Goal: Task Accomplishment & Management: Use online tool/utility

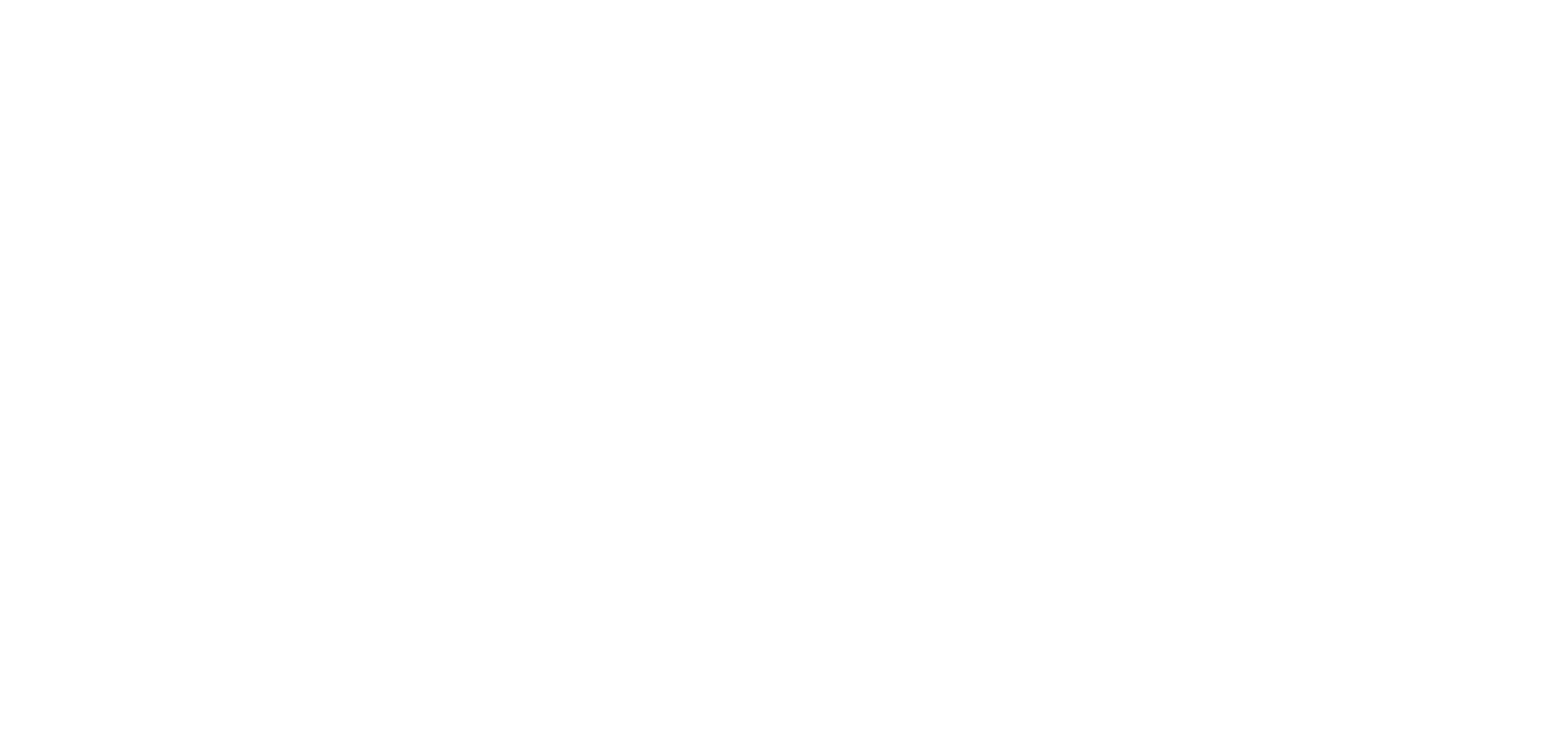
select select "*"
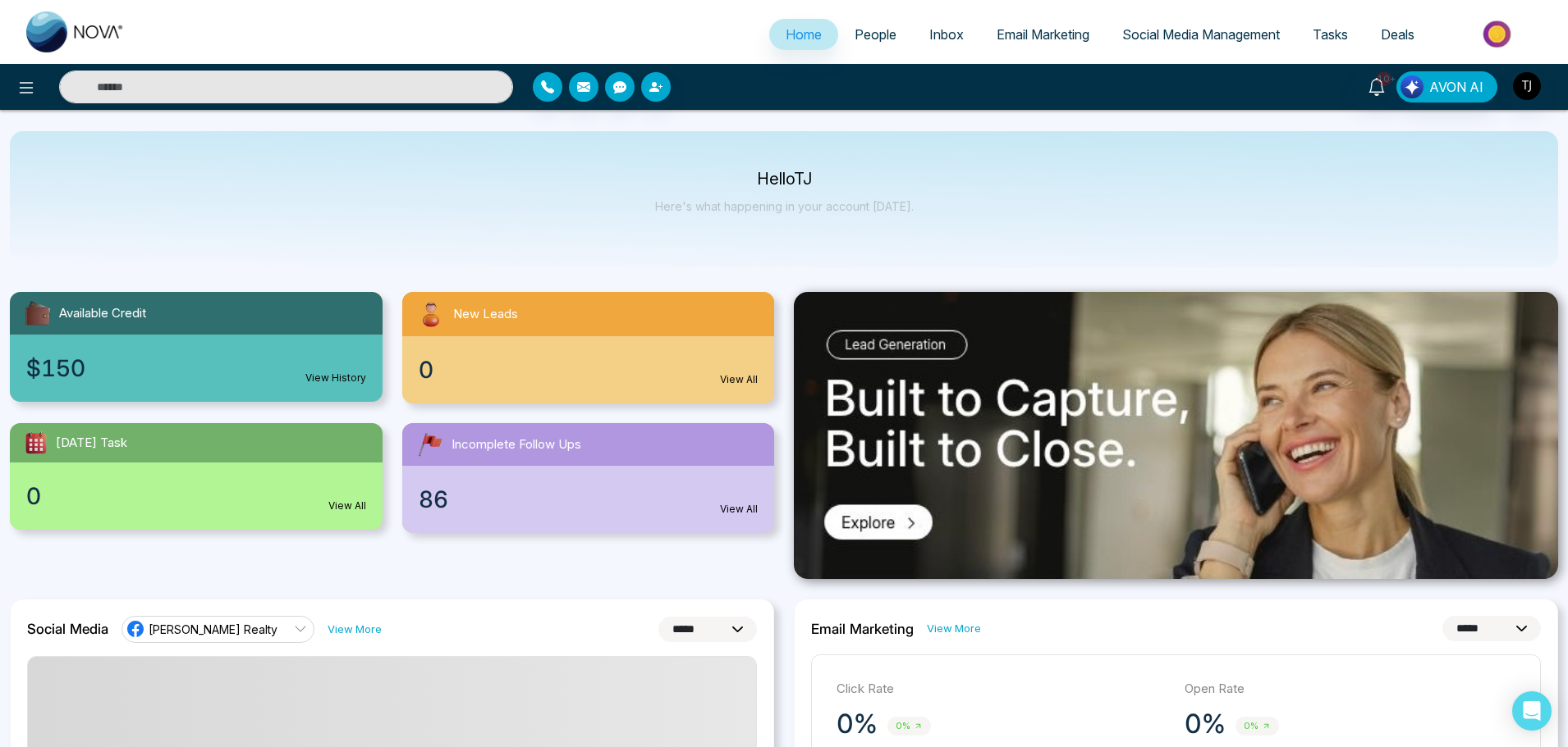
click at [1340, 44] on link "Tasks" at bounding box center [1330, 35] width 69 height 31
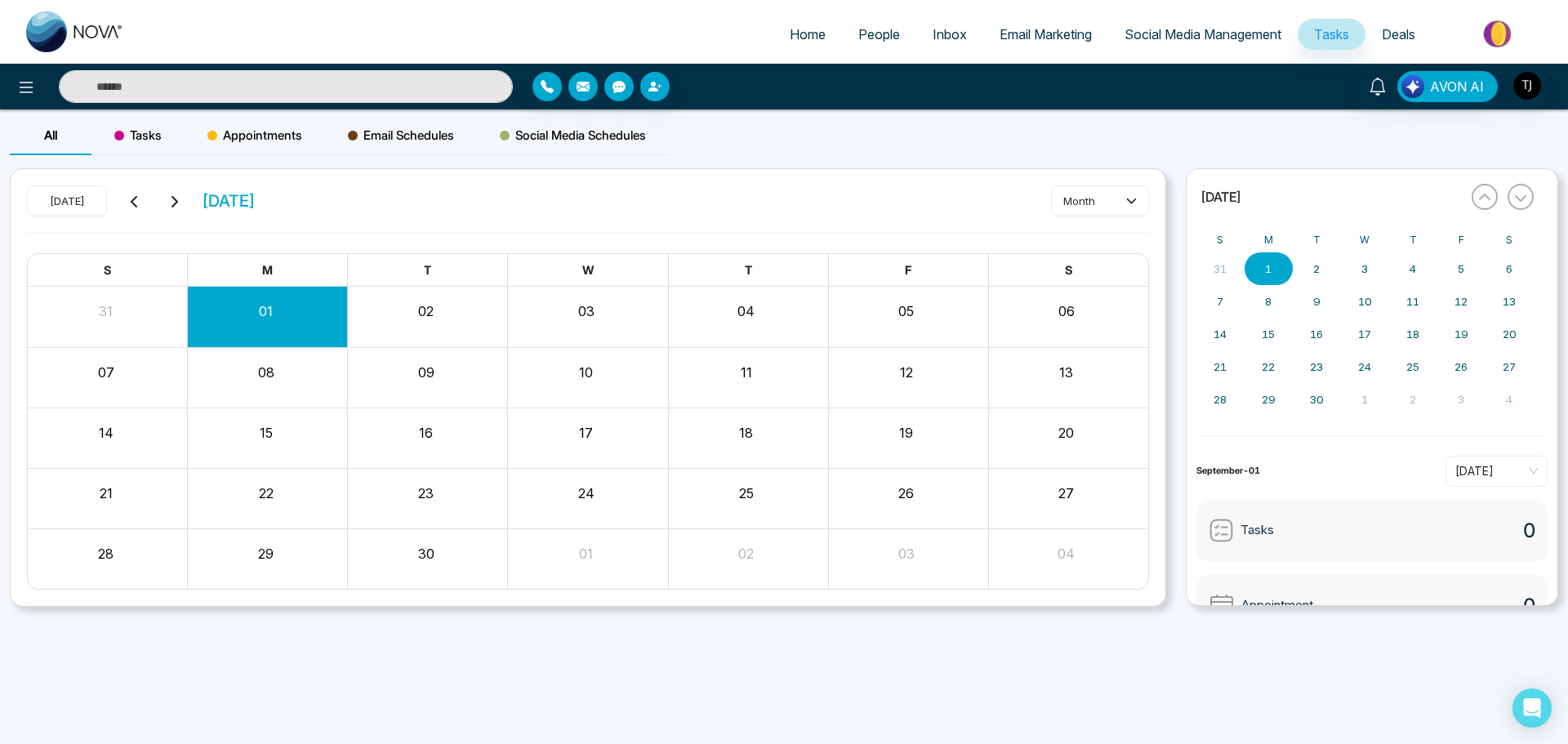
click at [1164, 34] on span "Social Media Management" at bounding box center [1203, 35] width 156 height 16
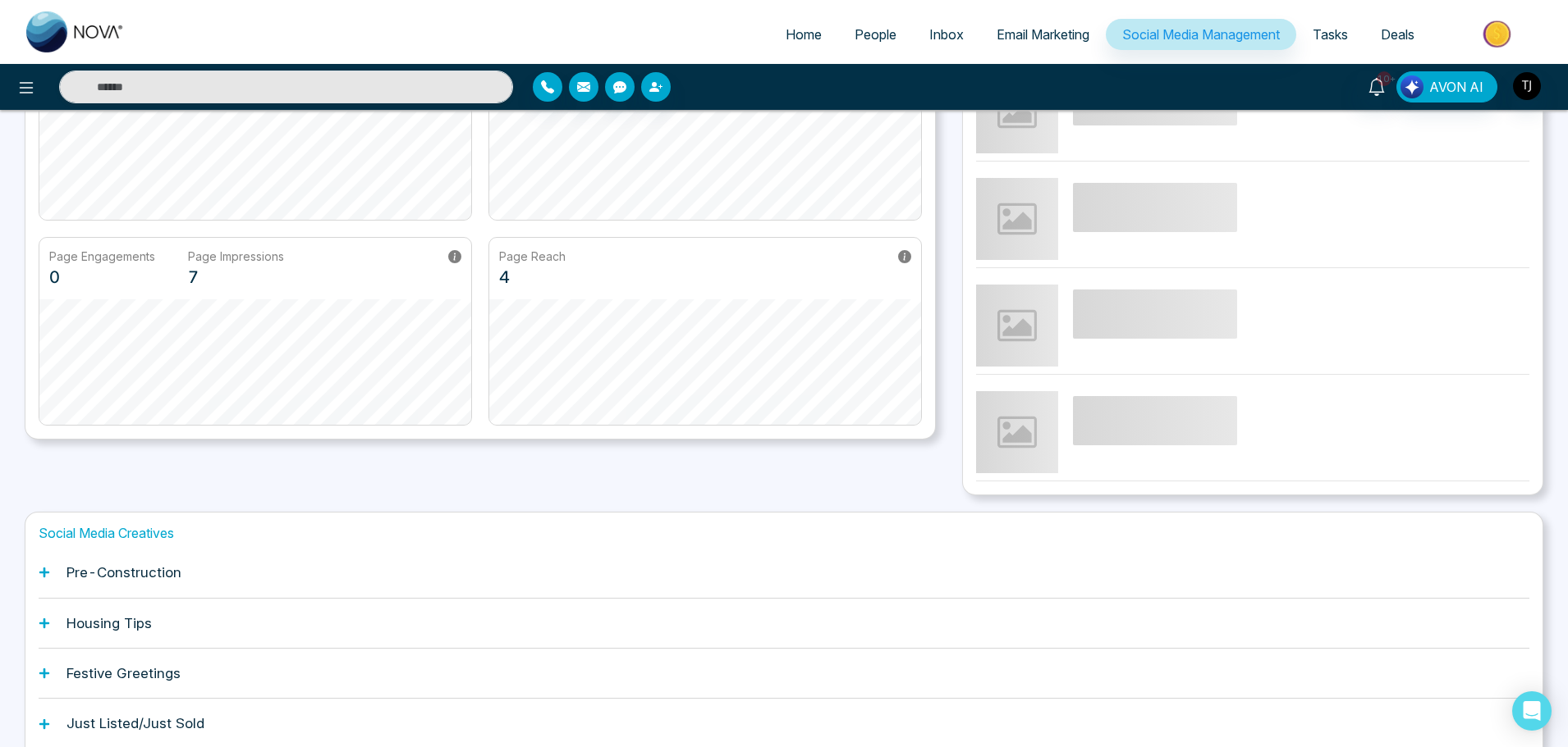
scroll to position [312, 0]
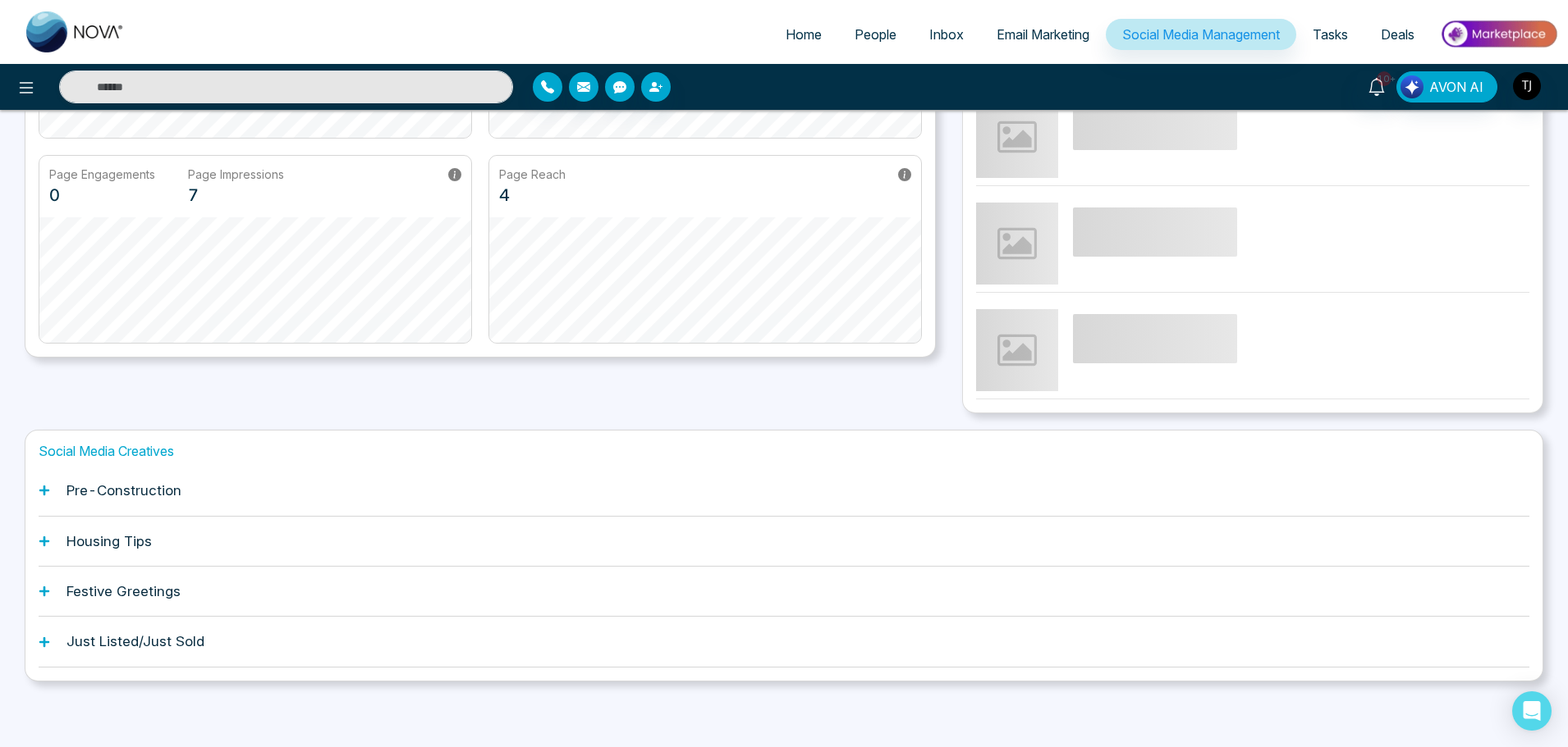
click at [129, 499] on h1 "Pre-Construction" at bounding box center [124, 490] width 115 height 16
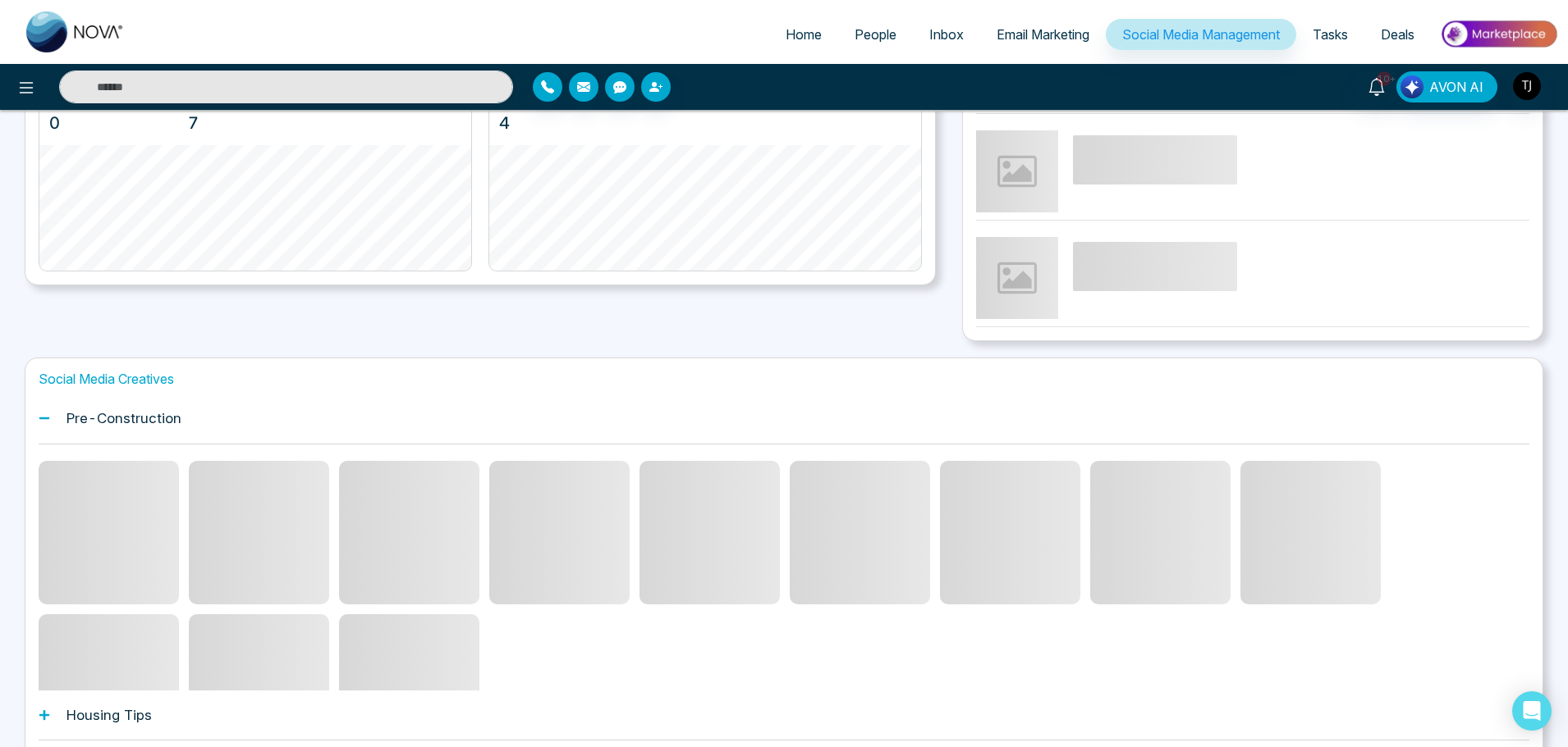
scroll to position [559, 0]
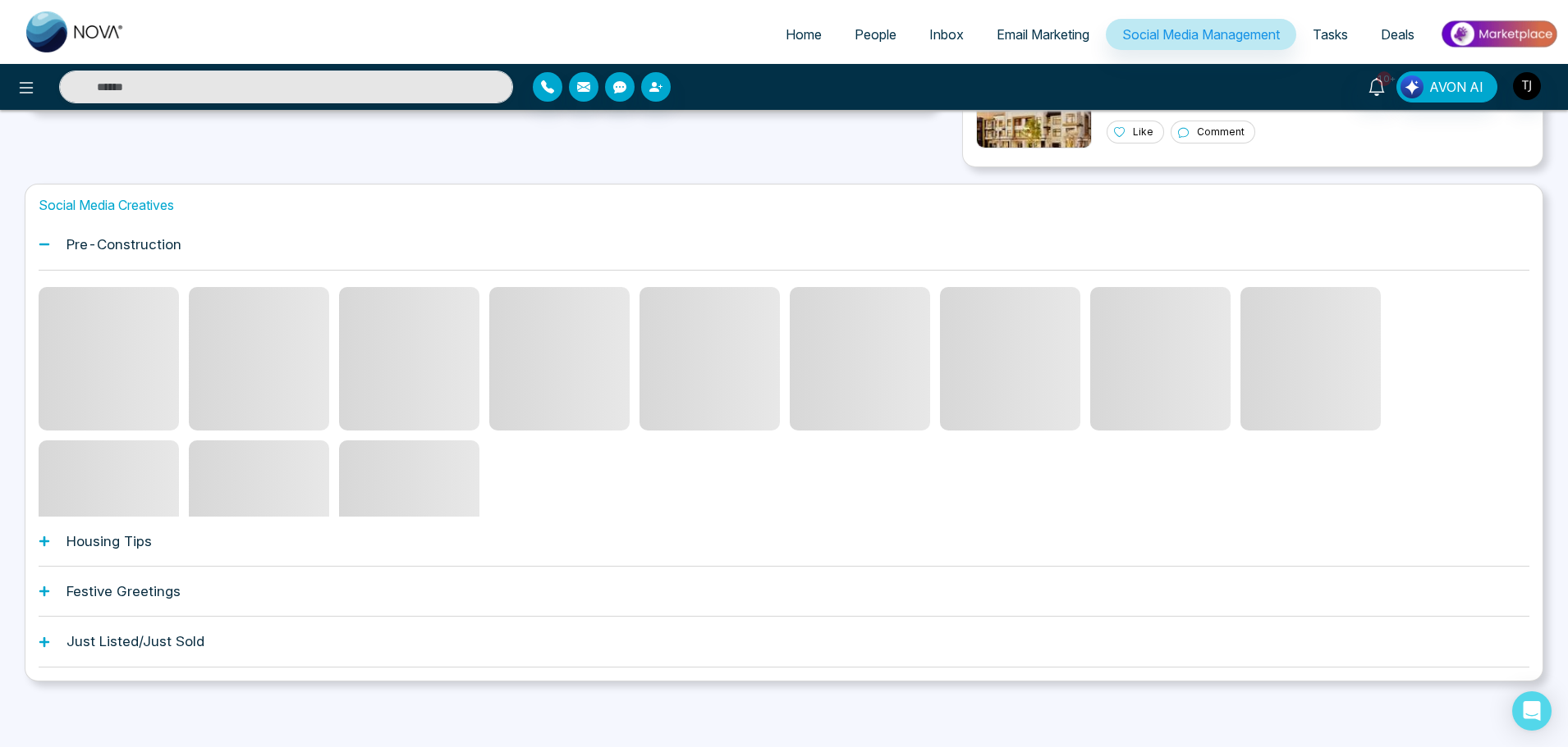
click at [54, 549] on div "Housing Tips" at bounding box center [783, 542] width 1490 height 50
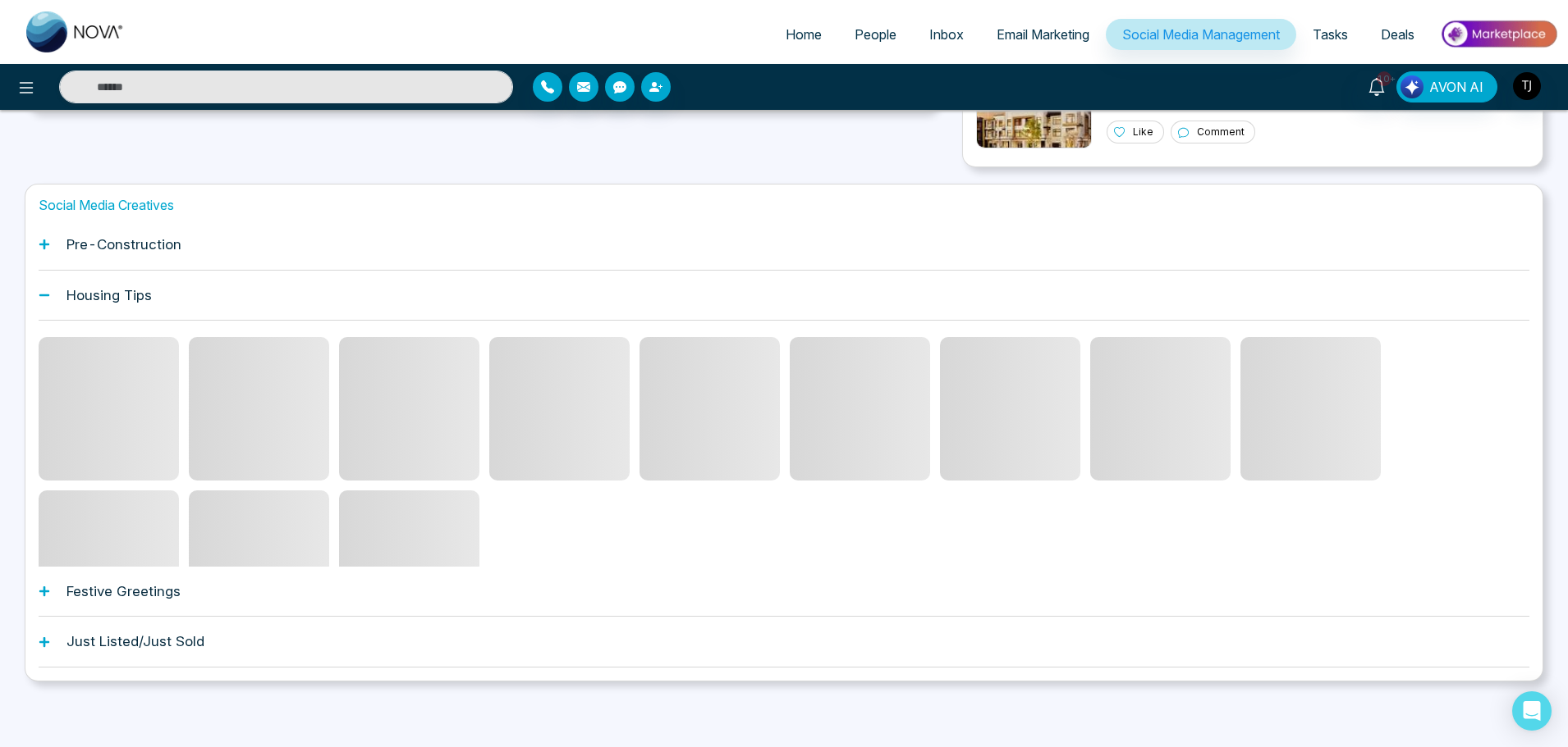
click at [125, 334] on div at bounding box center [783, 443] width 1490 height 246
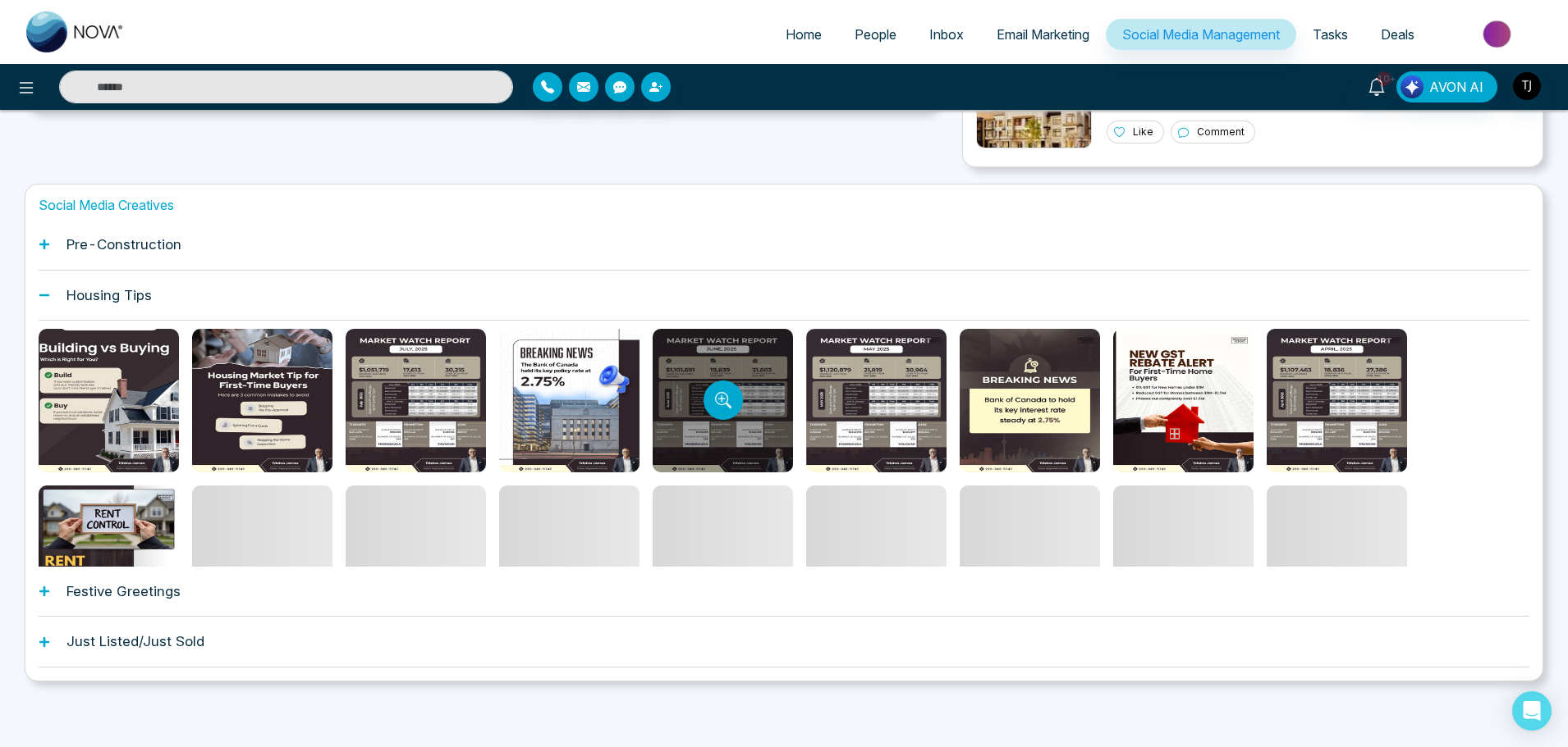
scroll to position [0, 0]
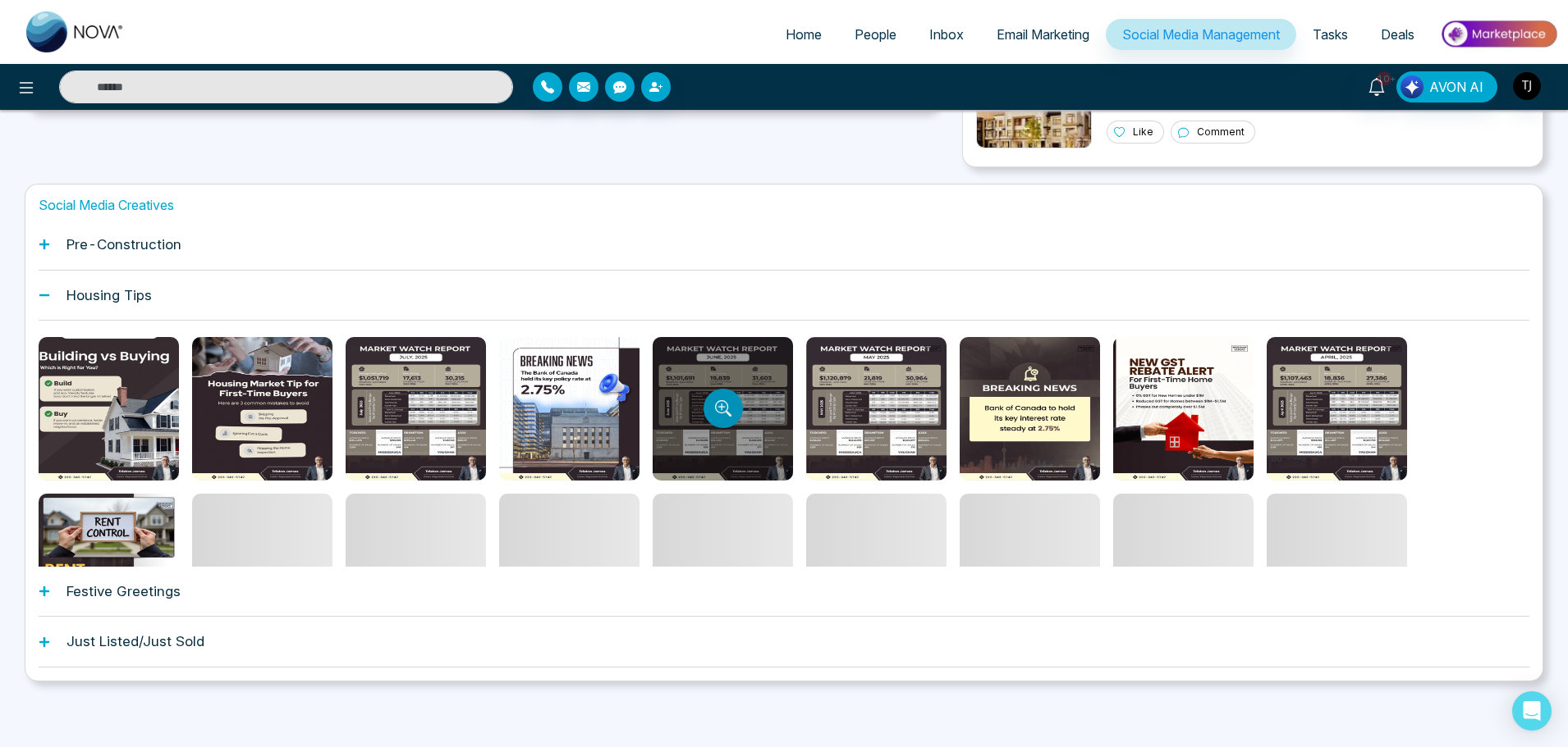
click at [709, 397] on button "Preview template" at bounding box center [723, 408] width 39 height 39
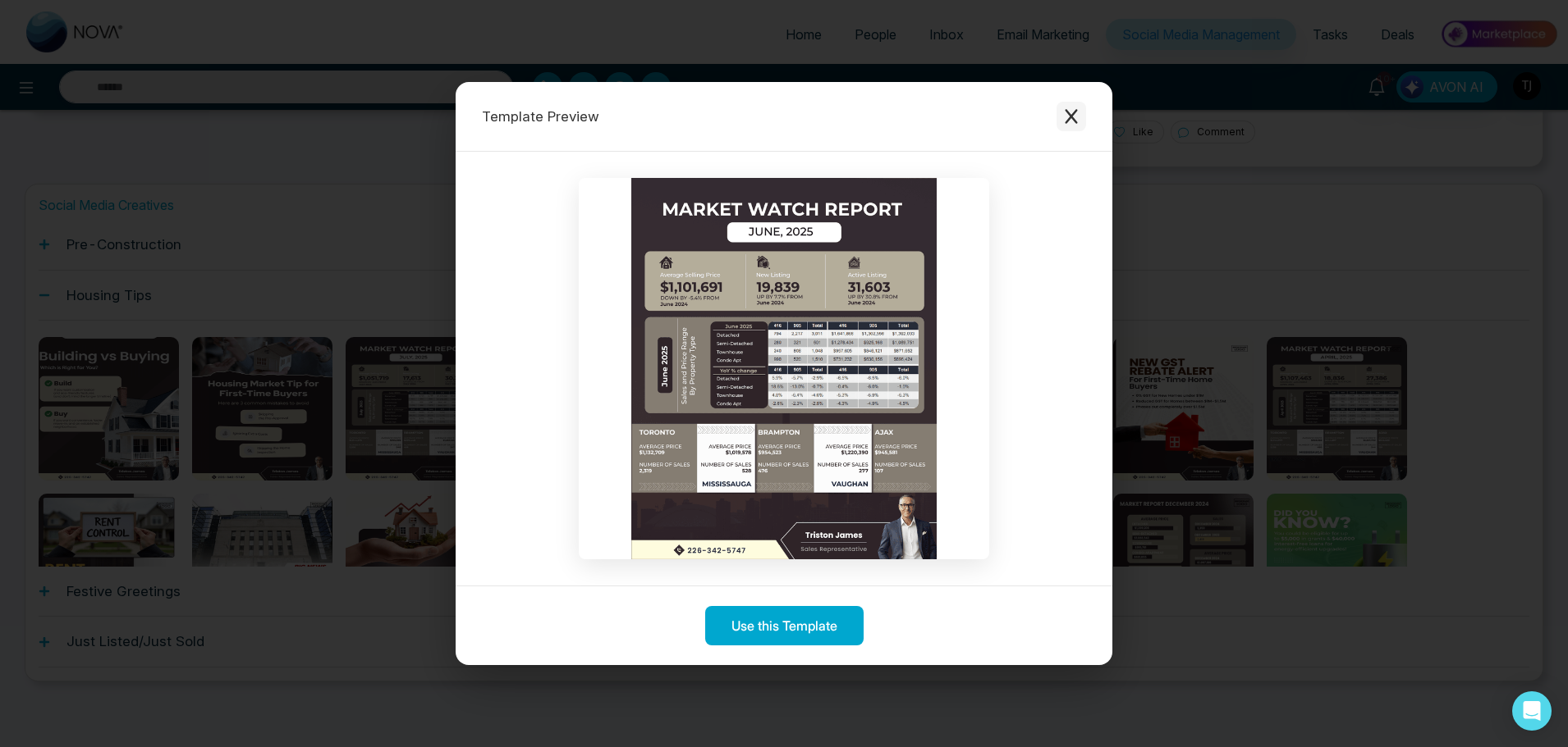
click at [1076, 121] on icon "Close modal" at bounding box center [1070, 116] width 12 height 15
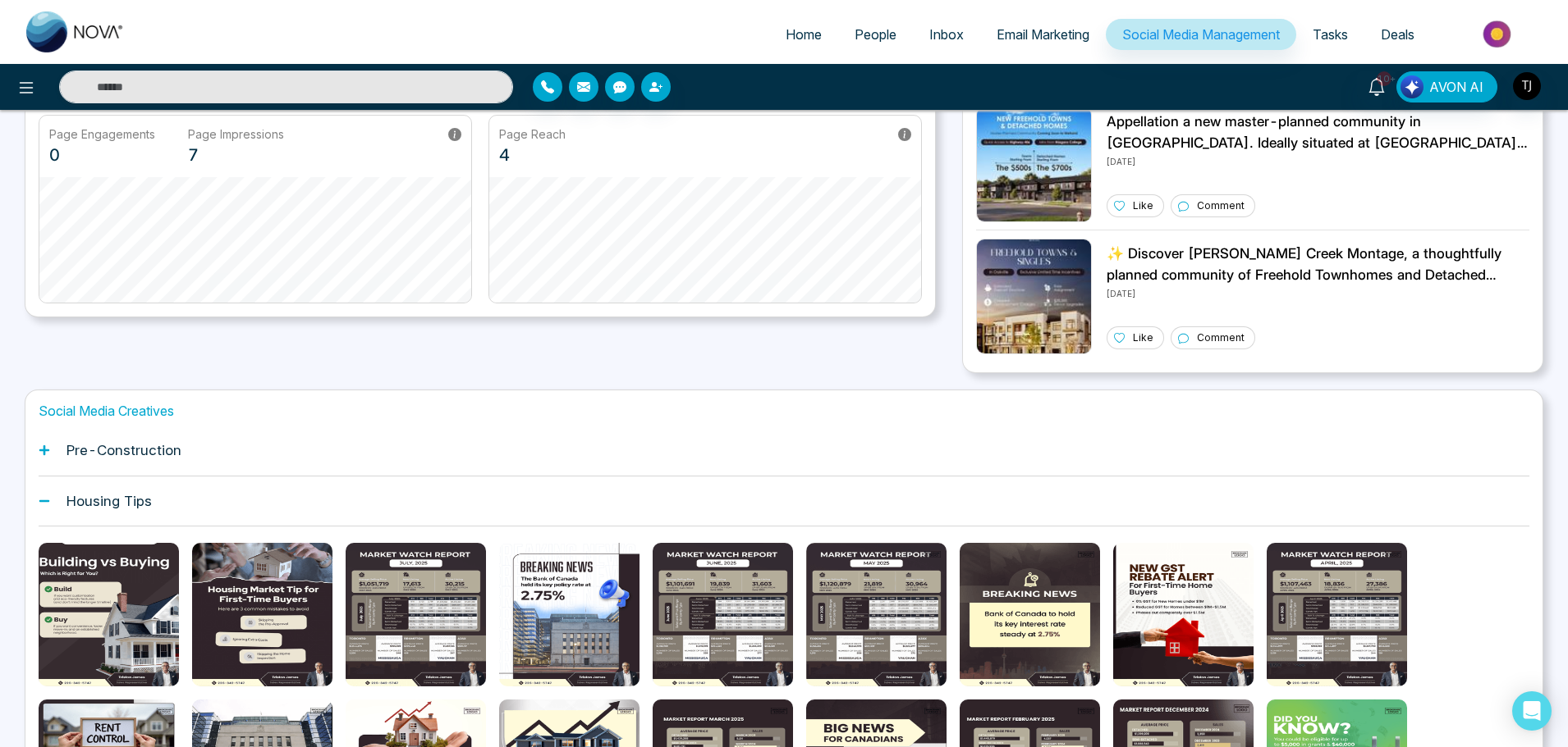
scroll to position [395, 0]
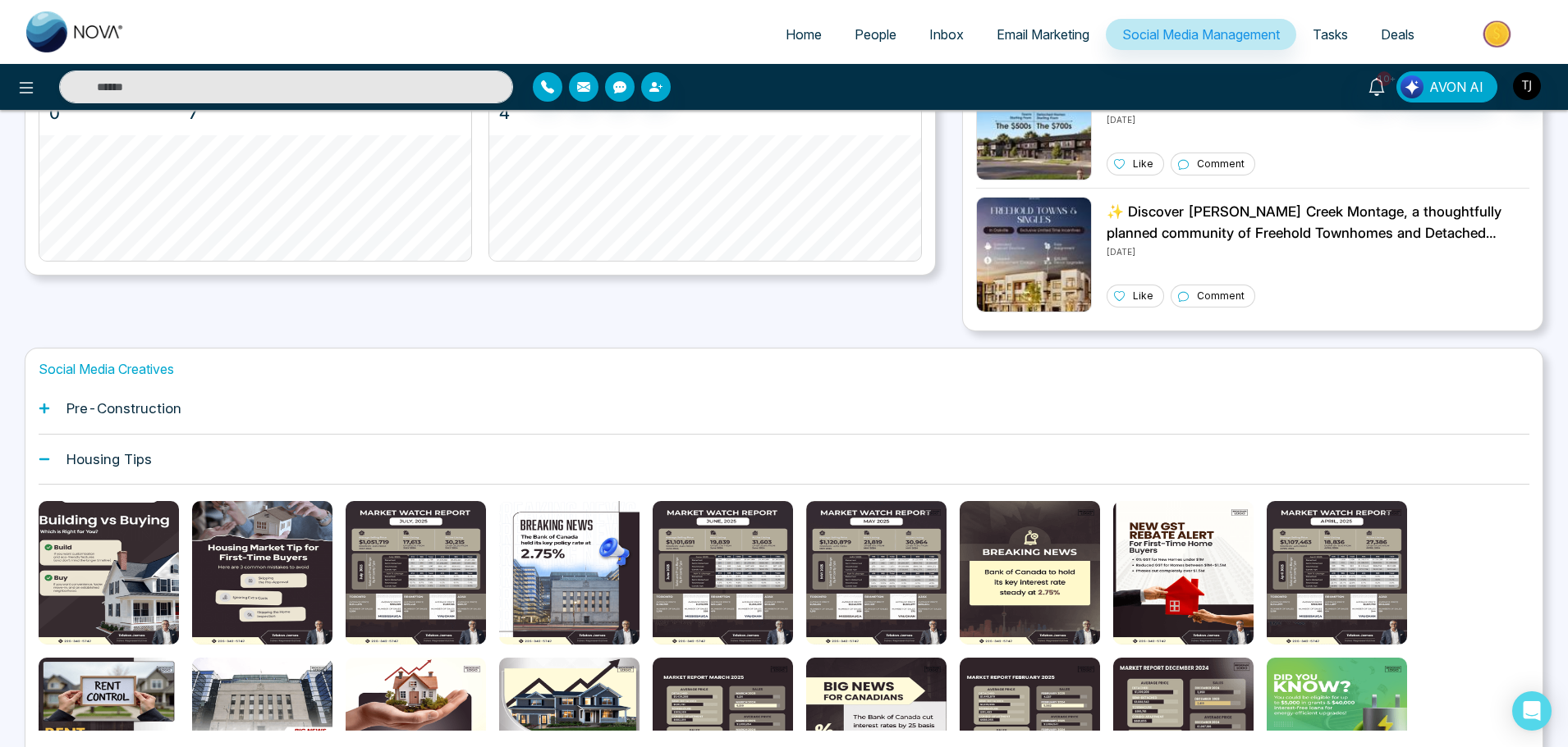
click at [38, 414] on icon at bounding box center [44, 408] width 12 height 12
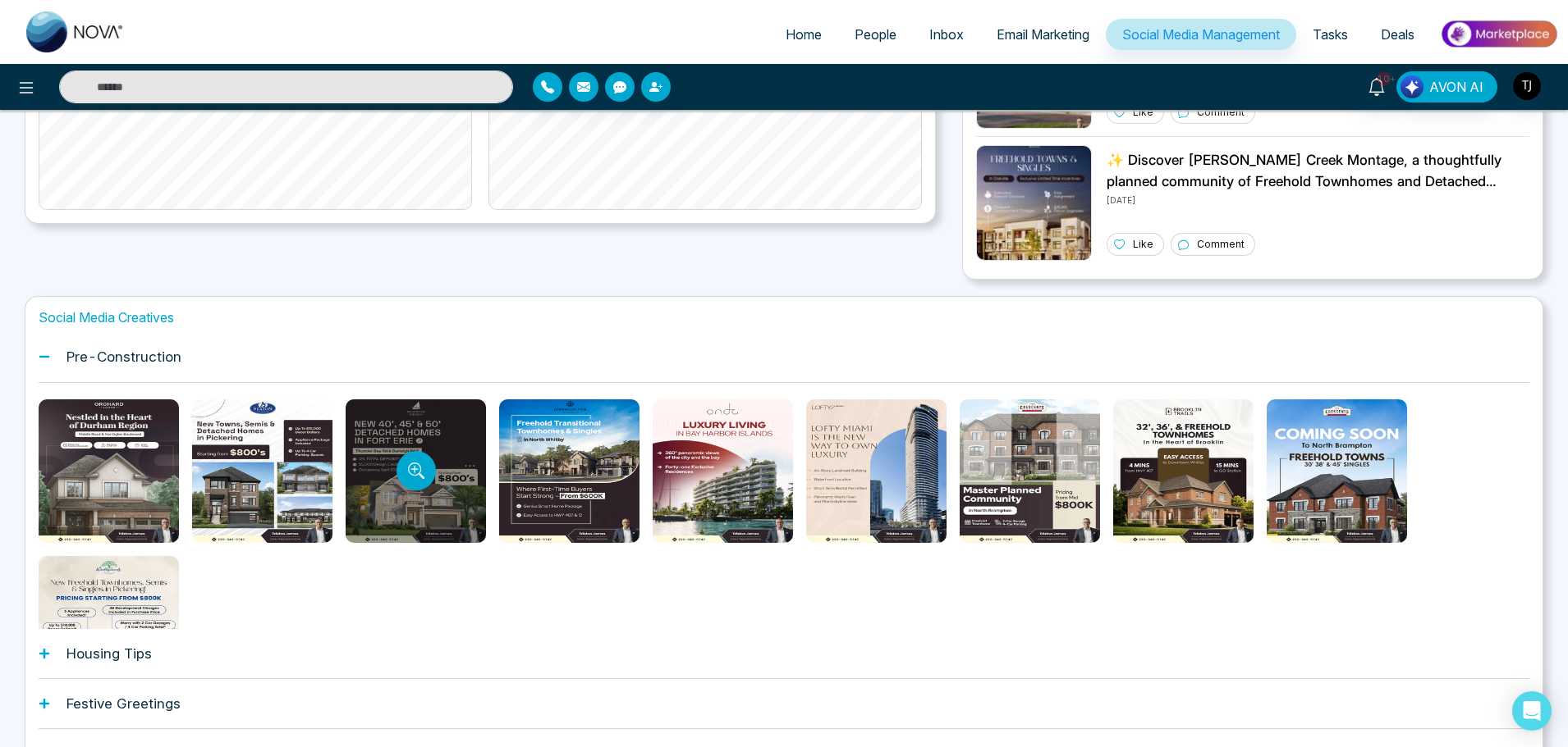
scroll to position [437, 0]
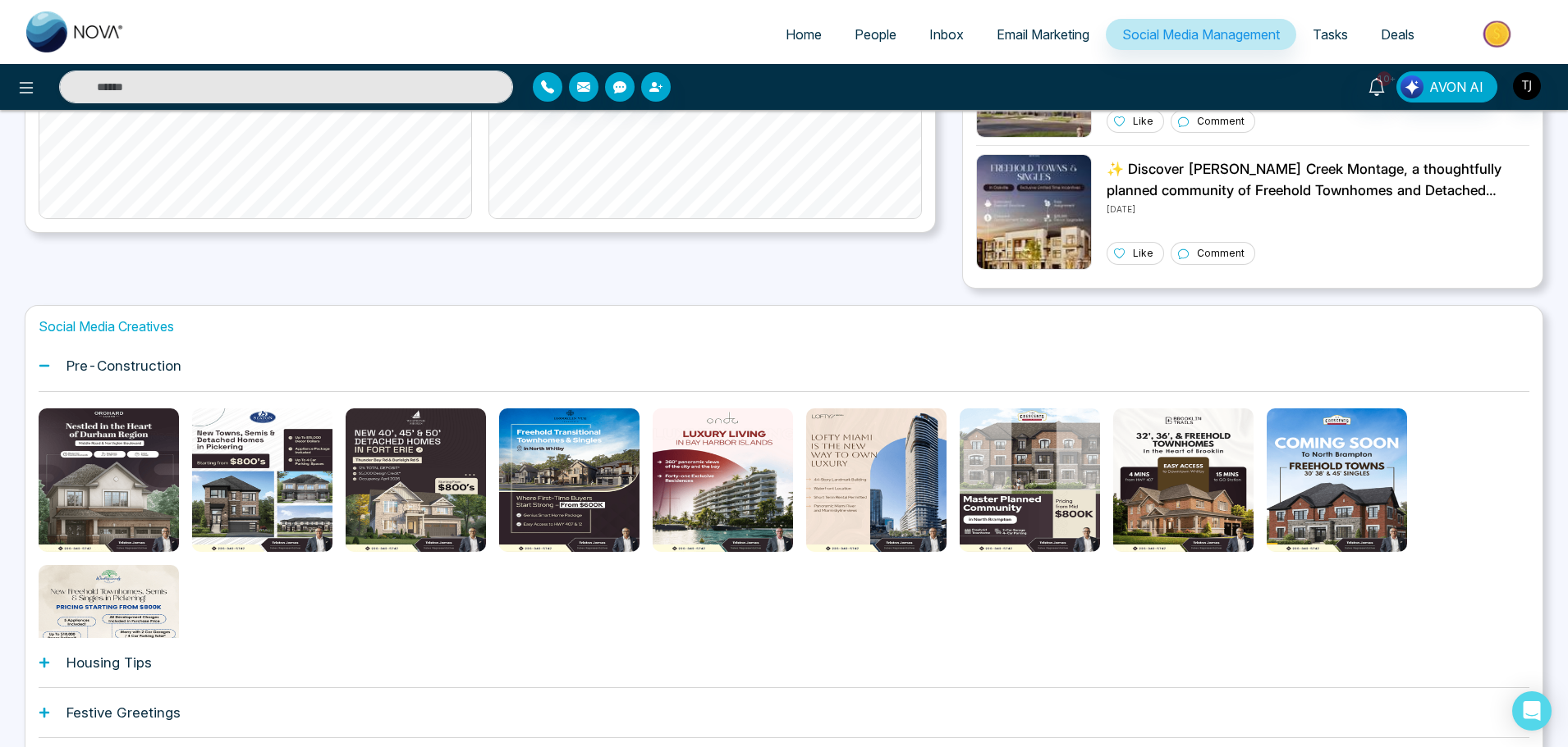
click at [37, 366] on div "Social Media Creatives Pre-Construction Housing Tips Festive Greetings Just Lis…" at bounding box center [784, 553] width 1519 height 498
click at [48, 372] on icon at bounding box center [44, 365] width 12 height 12
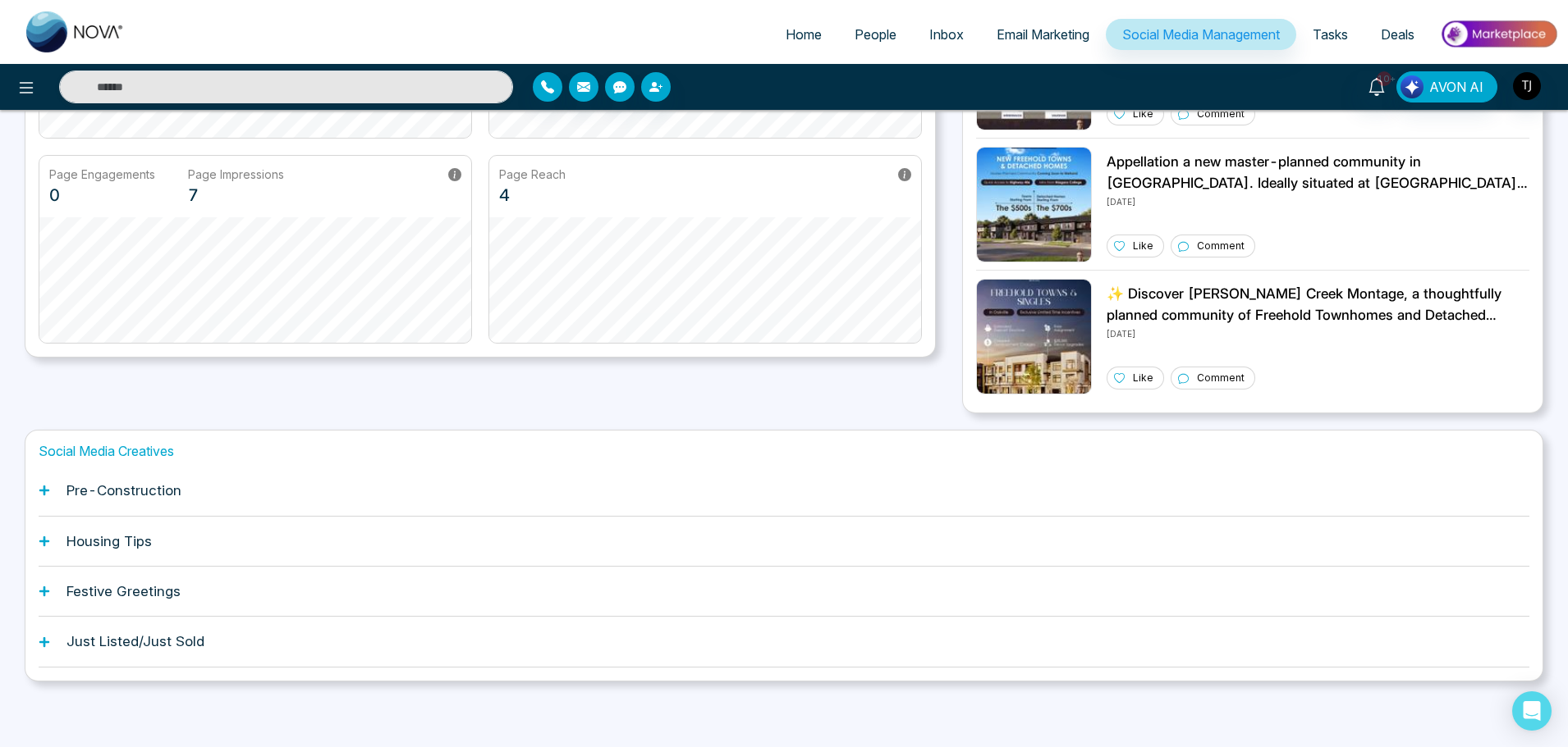
click at [214, 500] on div "Pre-Construction" at bounding box center [783, 490] width 1490 height 50
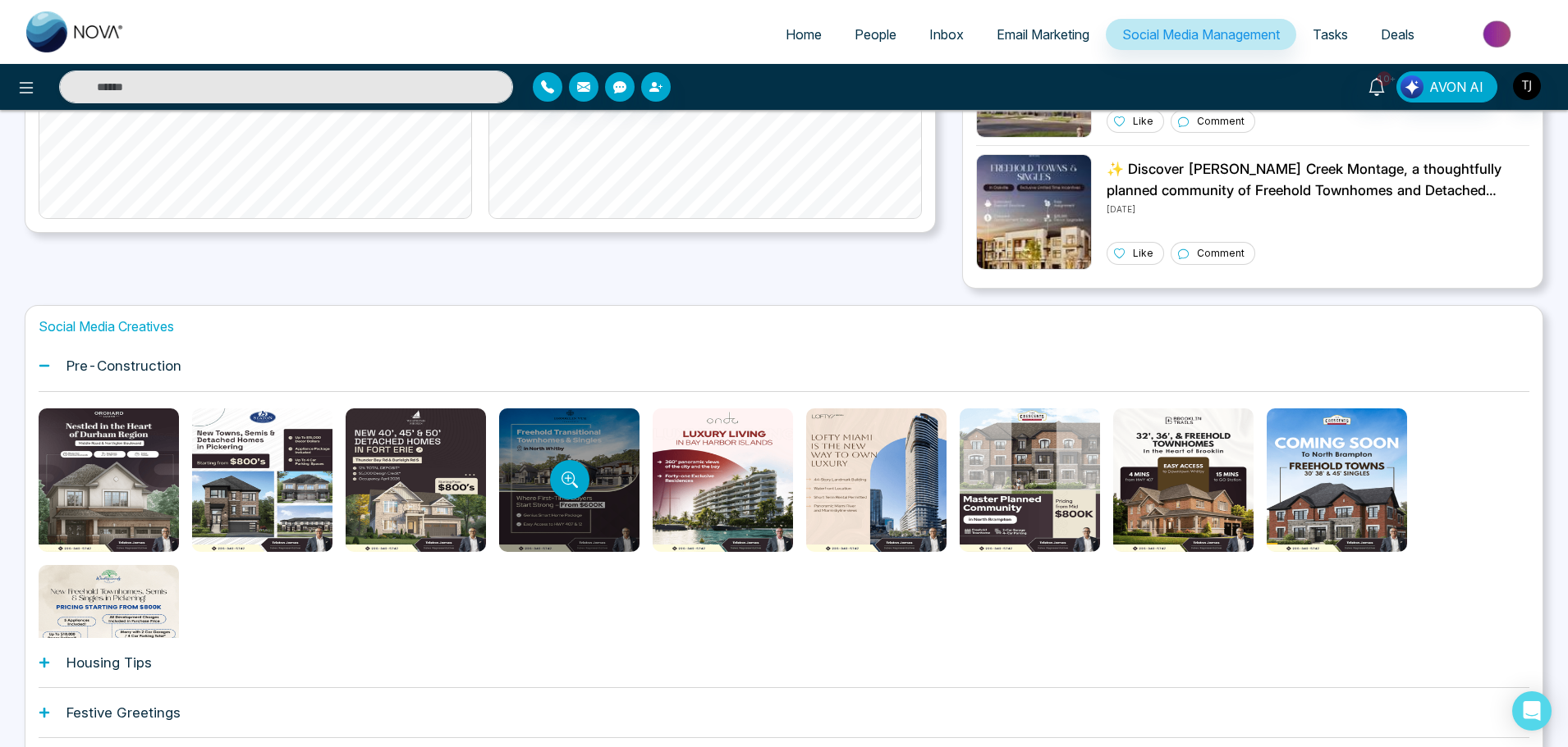
click at [566, 521] on div at bounding box center [569, 479] width 141 height 143
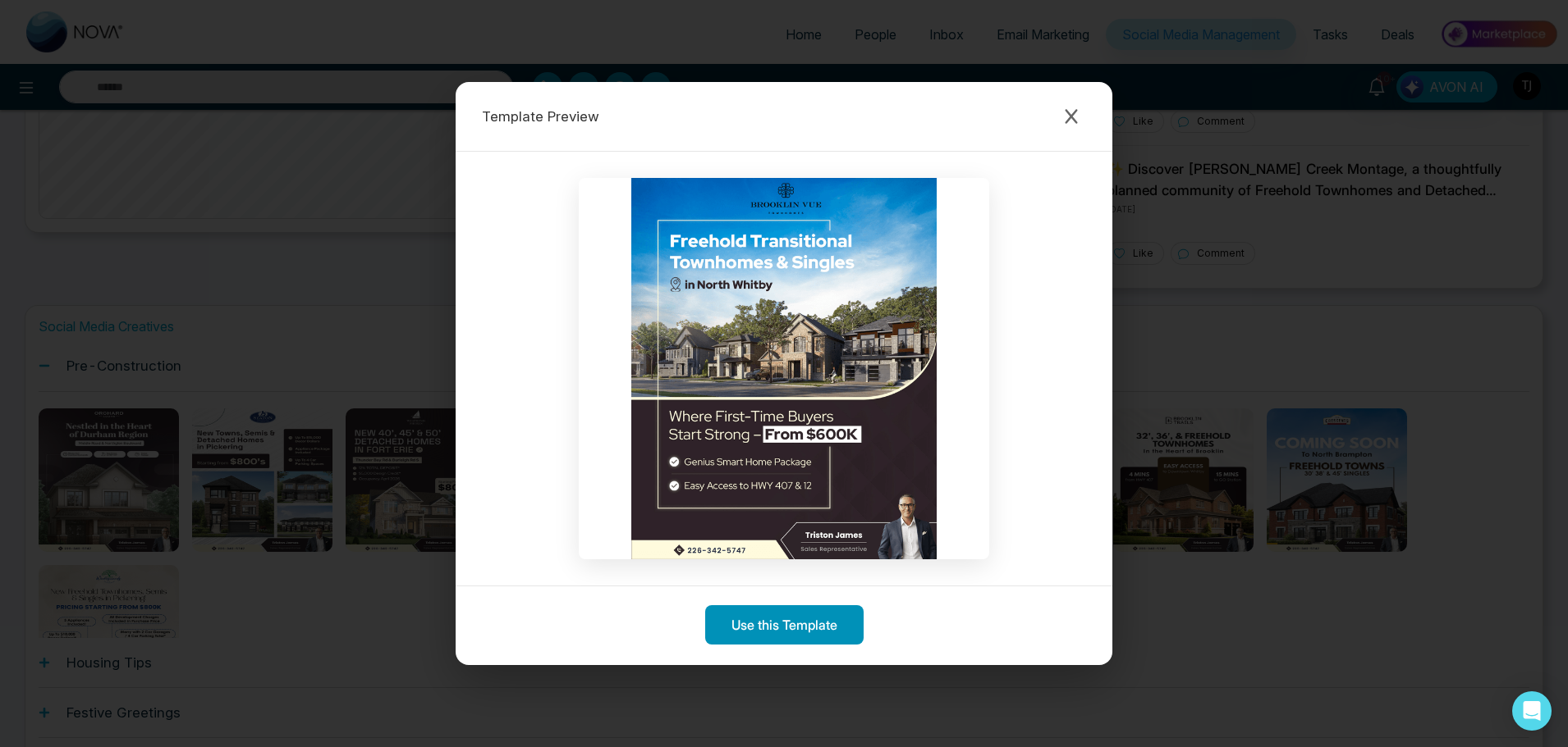
click at [810, 627] on button "Use this Template" at bounding box center [784, 625] width 158 height 39
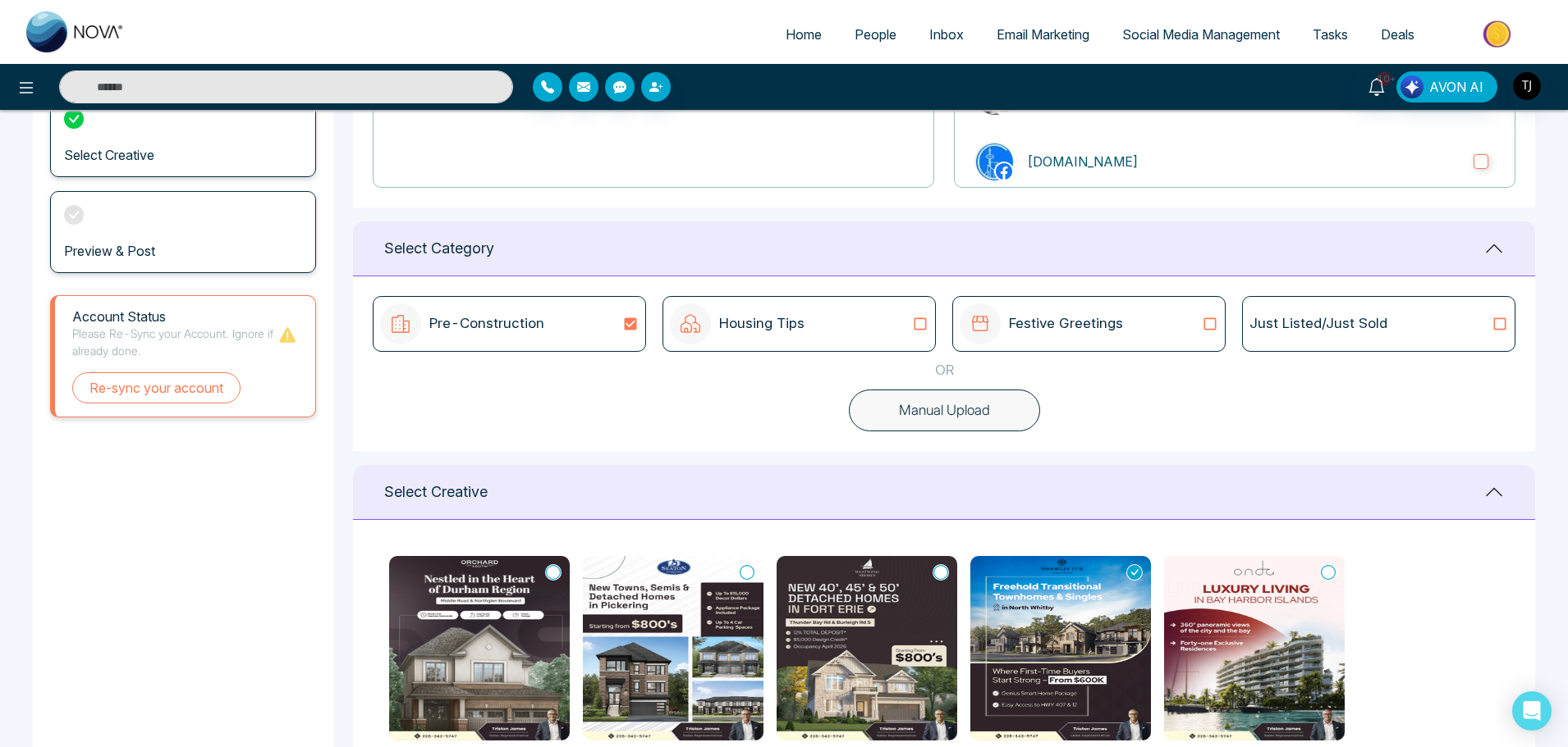
type textarea "**********"
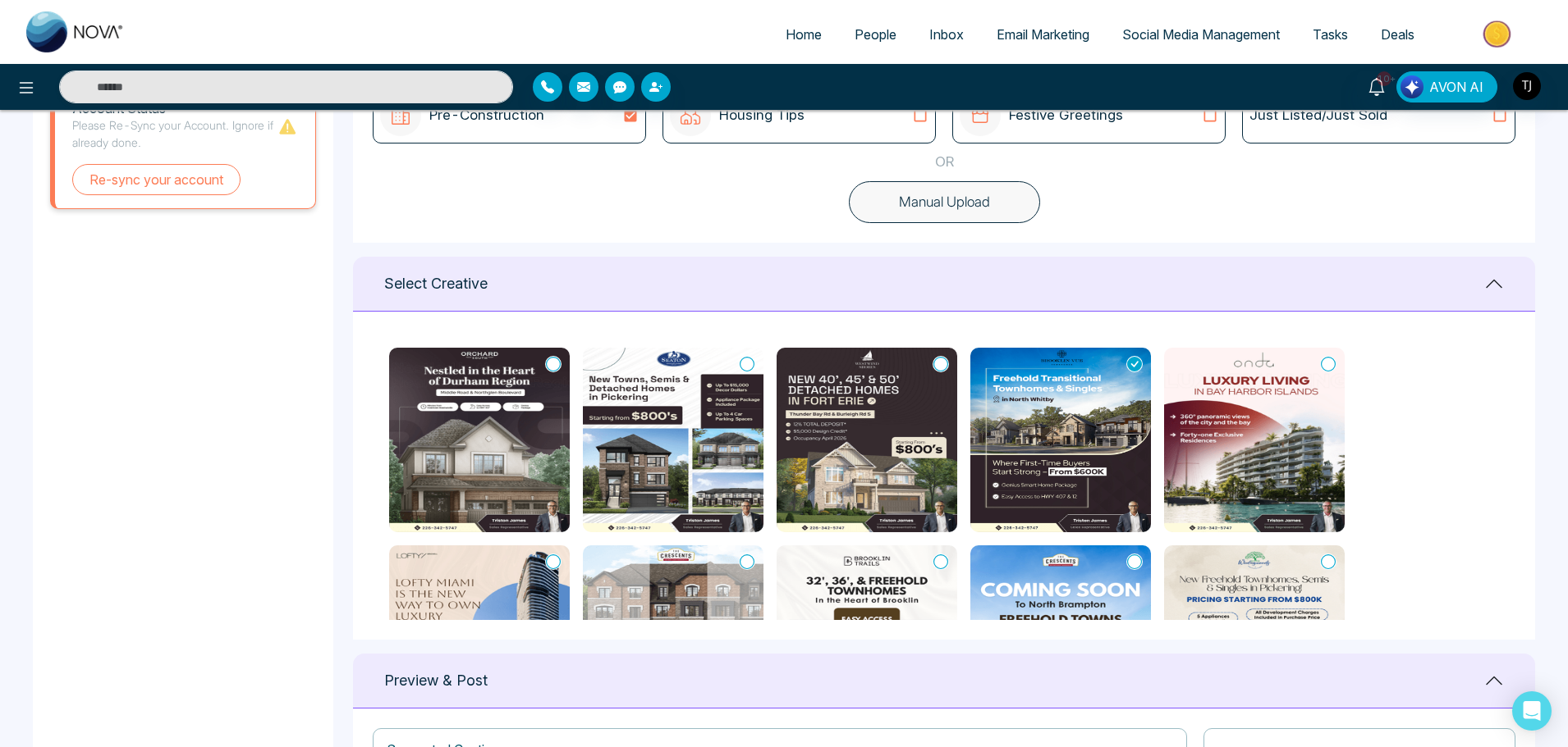
scroll to position [526, 0]
click at [1077, 468] on img at bounding box center [1061, 439] width 181 height 184
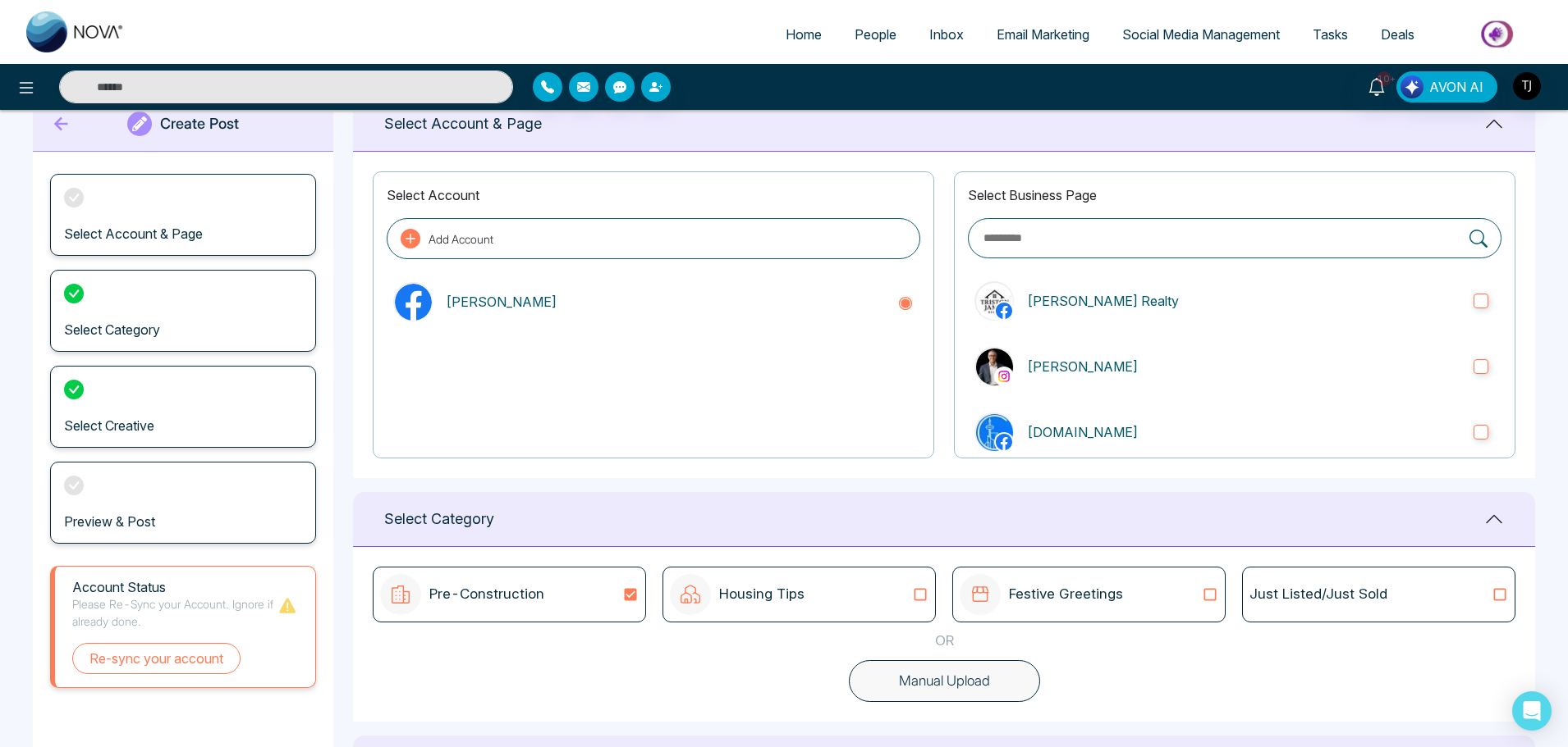
scroll to position [34, 0]
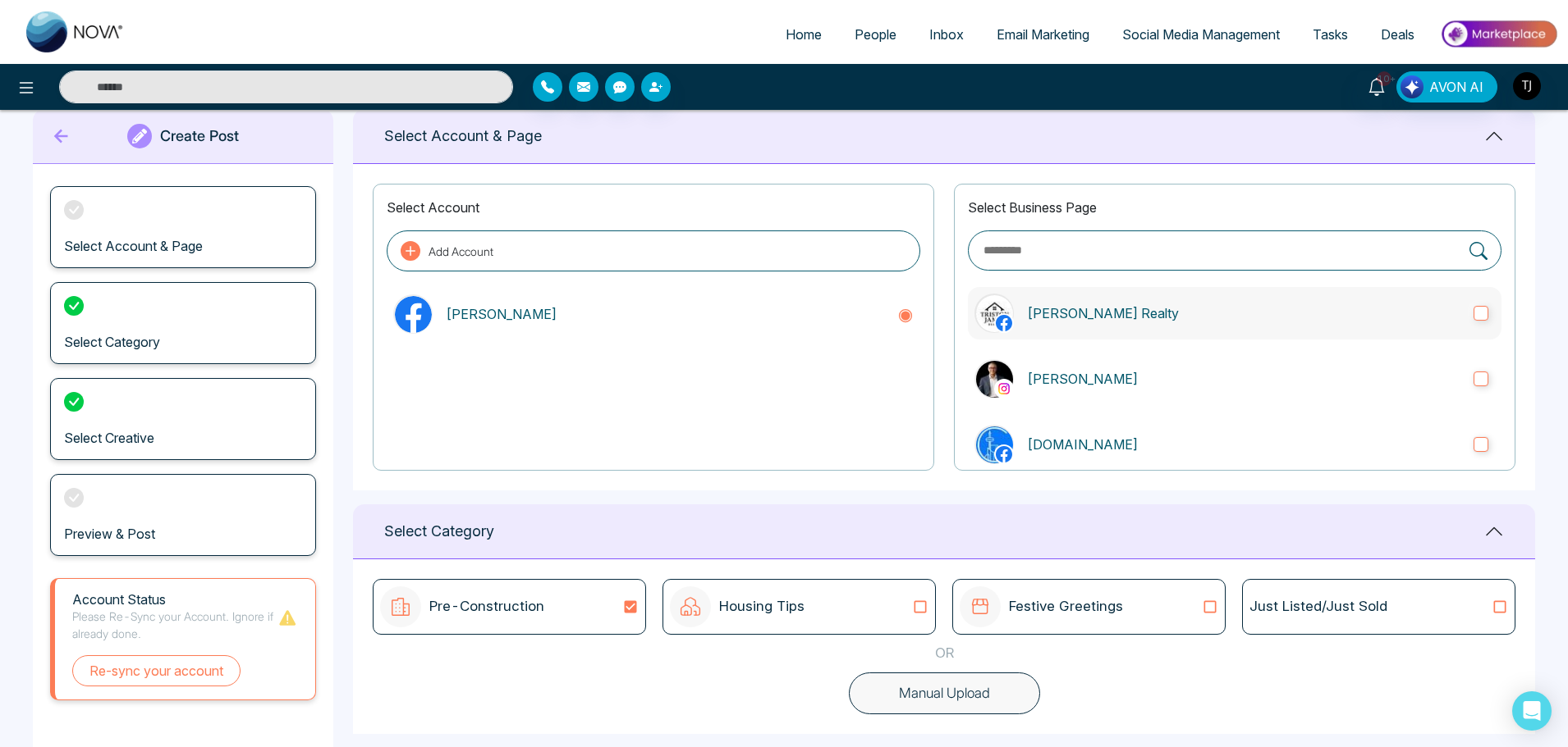
click at [1252, 297] on label "Triston James Realty" at bounding box center [1234, 312] width 534 height 52
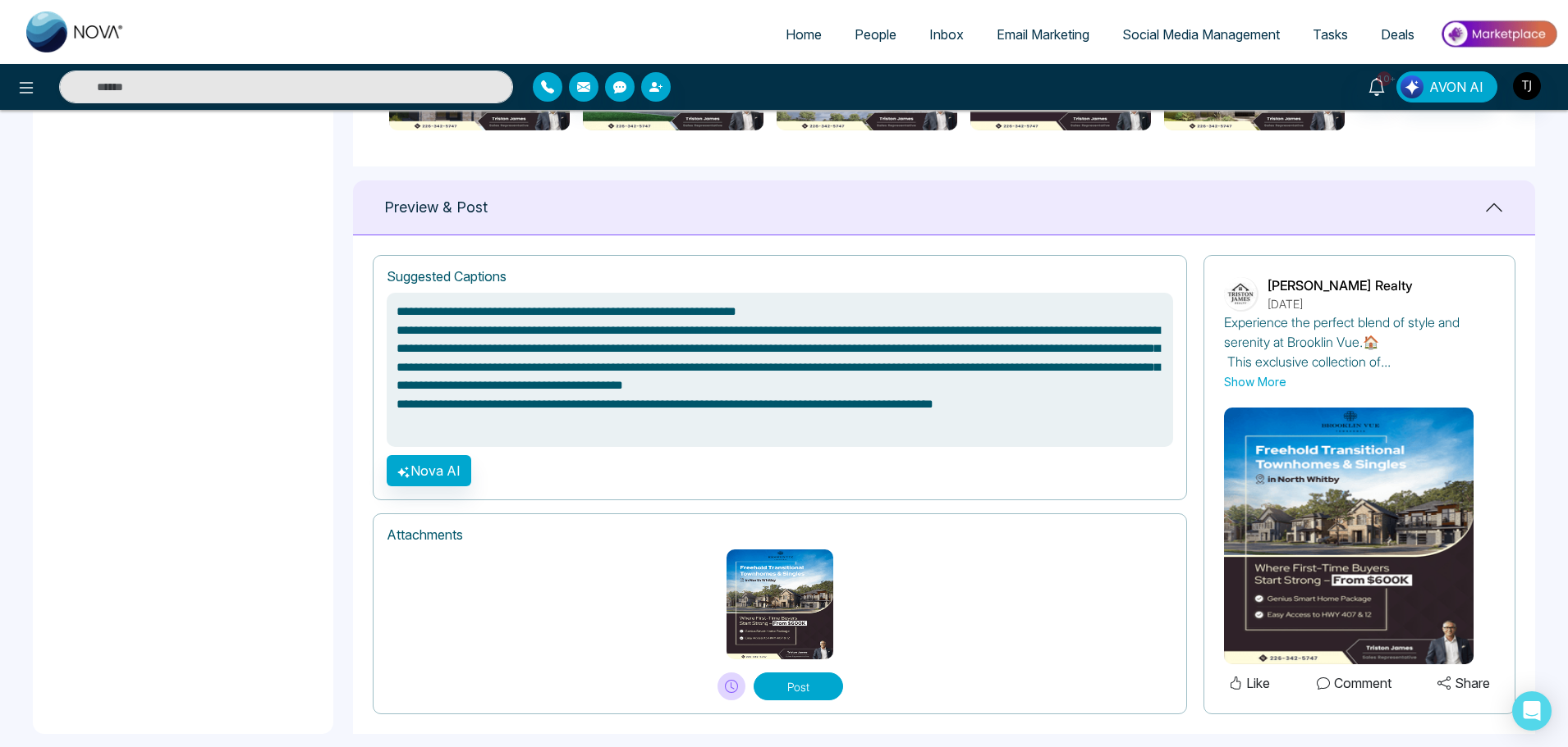
scroll to position [1000, 0]
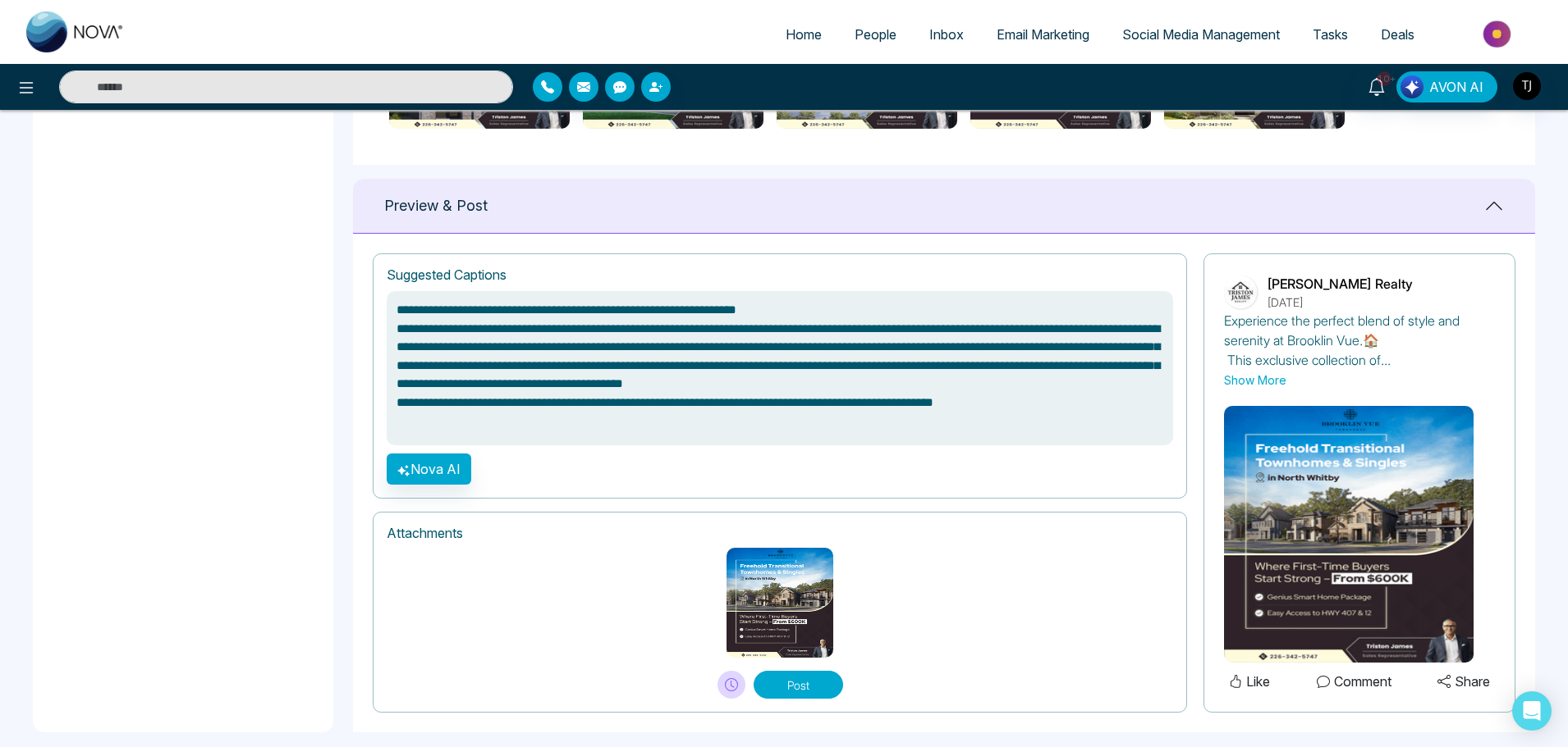
click at [1256, 391] on div at bounding box center [1359, 526] width 270 height 273
click at [1258, 384] on button "Show More" at bounding box center [1255, 380] width 62 height 17
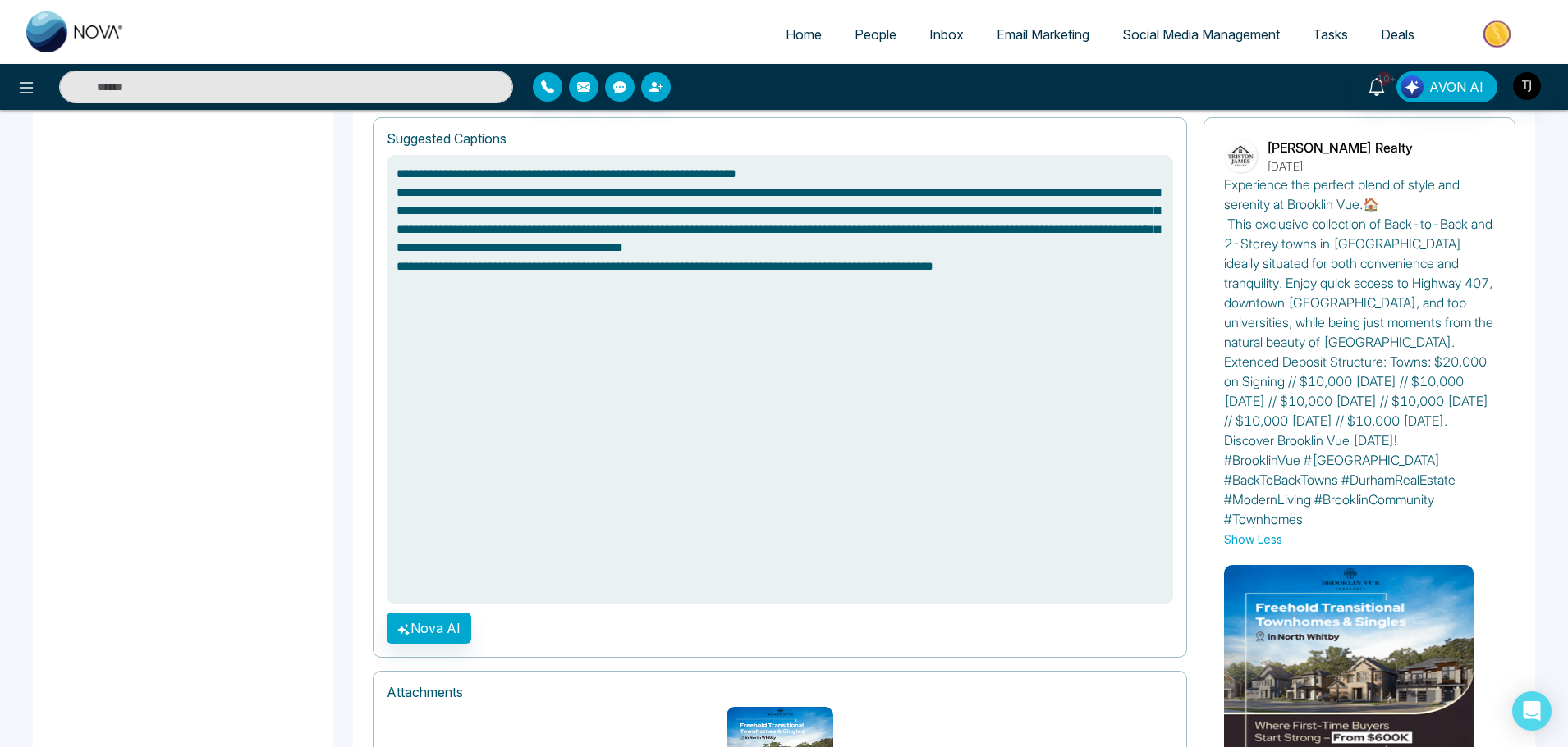
scroll to position [1134, 0]
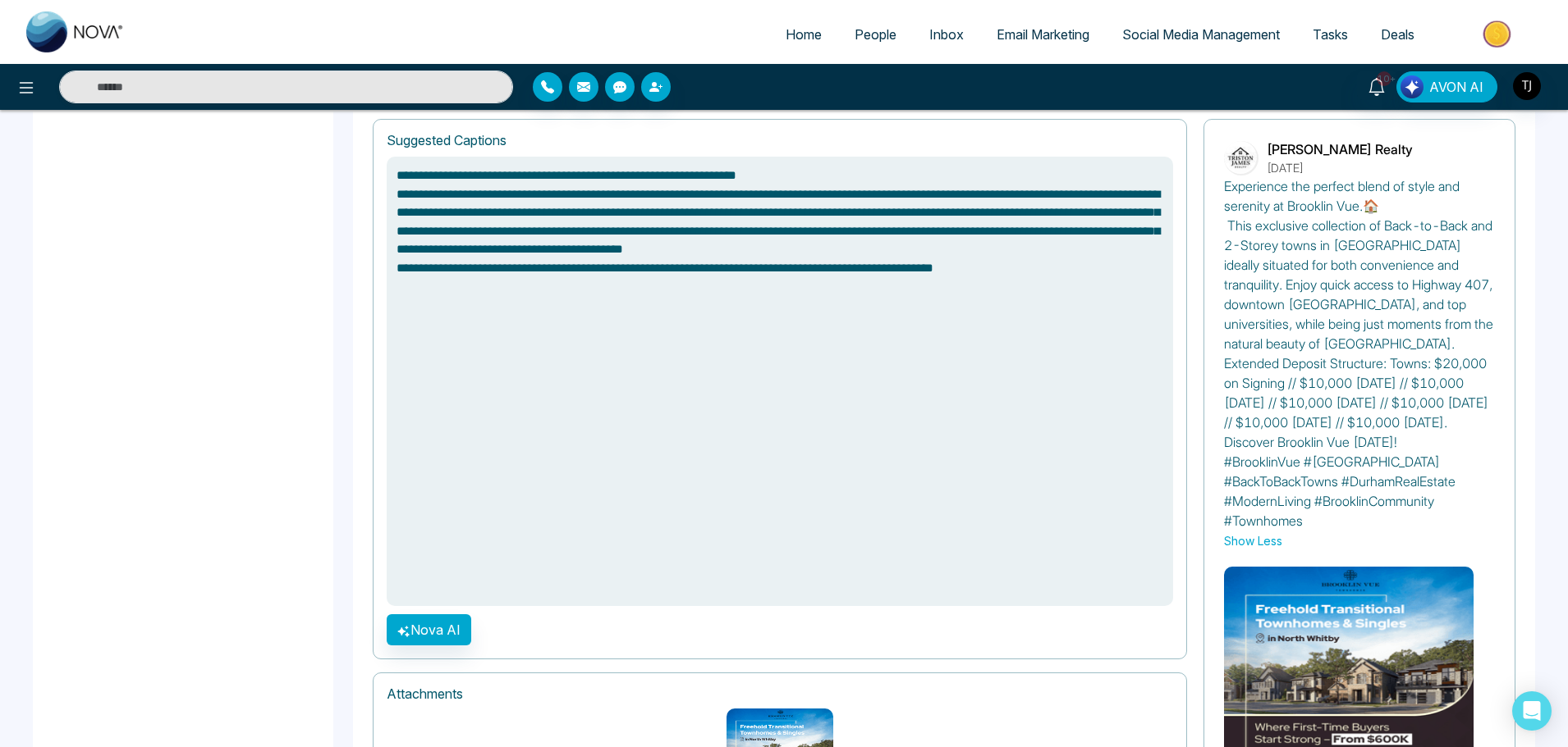
drag, startPoint x: 1214, startPoint y: 184, endPoint x: 1425, endPoint y: 528, distance: 403.6
click at [1425, 528] on div "Triston James Realty September 1st, 2025 Experience the perfect blend of style …" at bounding box center [1359, 496] width 312 height 754
copy p "Experience the perfect blend of style and serenity at Brooklin Vue.🏠 This exclu…"
click at [1267, 541] on button "Show Less" at bounding box center [1253, 541] width 58 height 17
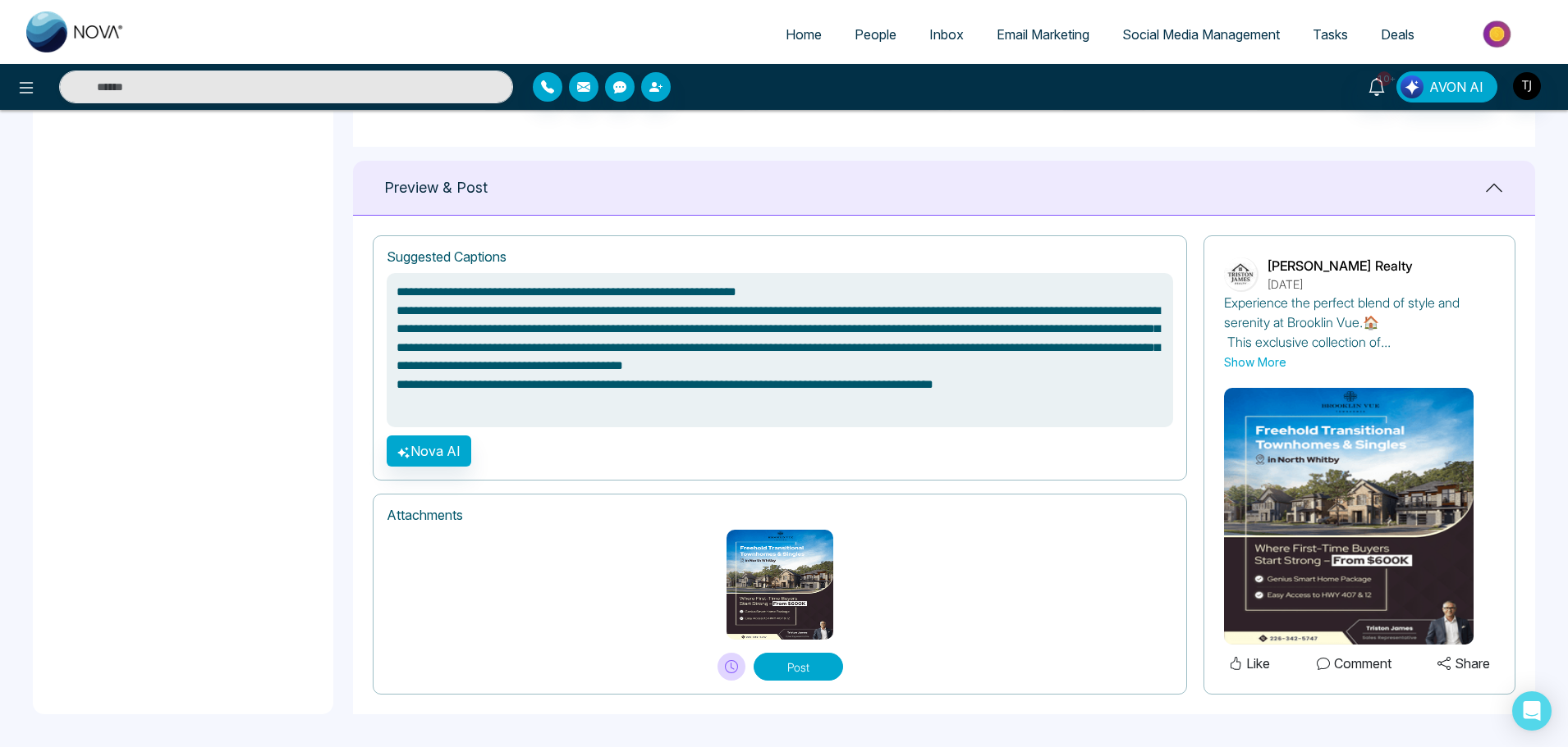
click at [1252, 672] on button "Like" at bounding box center [1249, 663] width 51 height 21
click at [1251, 668] on button "Like" at bounding box center [1249, 663] width 51 height 21
click at [1475, 668] on button "Share" at bounding box center [1464, 663] width 62 height 21
click at [1338, 661] on button "Comment" at bounding box center [1353, 663] width 85 height 21
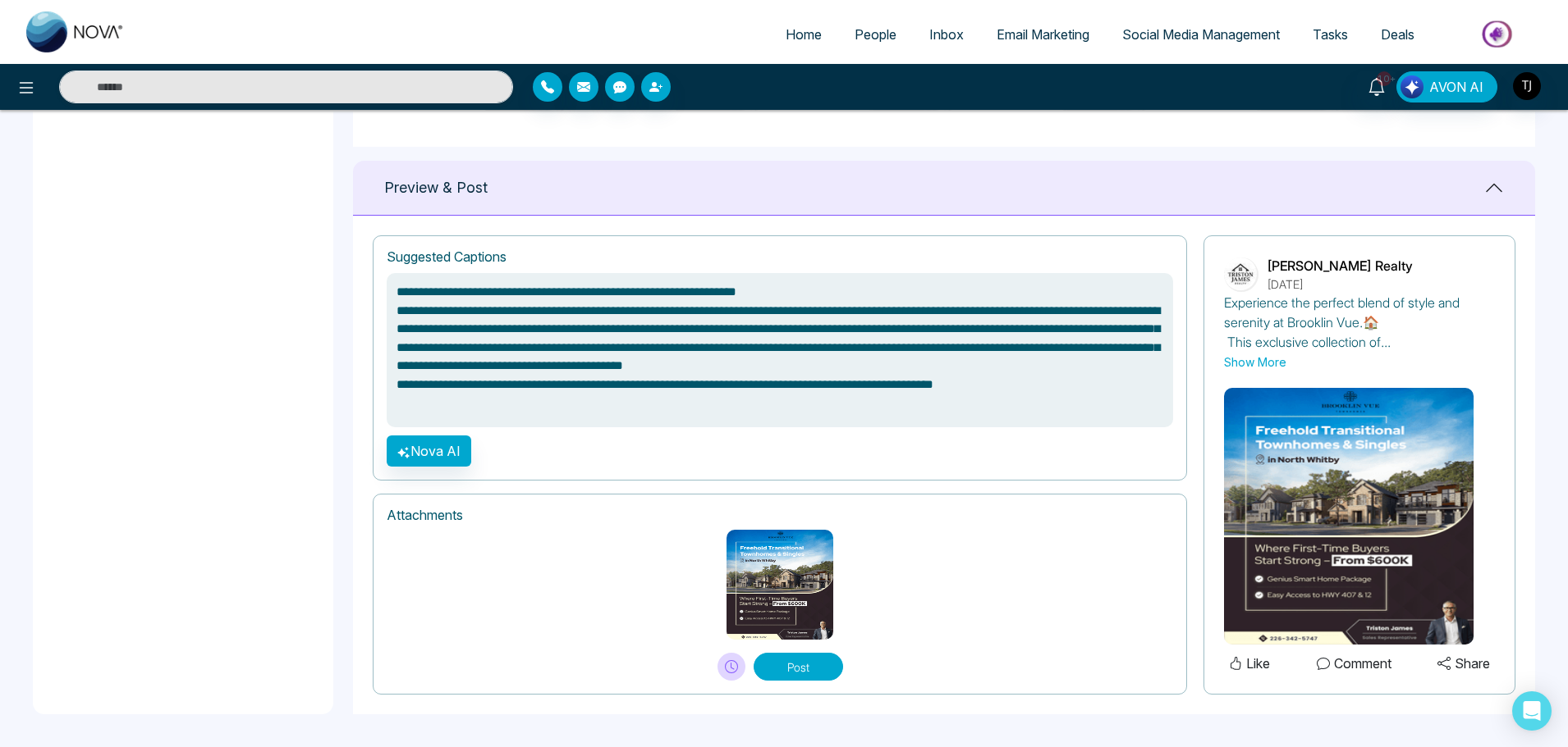
click at [1338, 661] on button "Comment" at bounding box center [1353, 663] width 85 height 21
click at [1242, 664] on button "Like" at bounding box center [1249, 663] width 51 height 21
drag, startPoint x: 740, startPoint y: 631, endPoint x: 692, endPoint y: 623, distance: 48.7
click at [692, 625] on div "Schedule Post" at bounding box center [731, 624] width 92 height 28
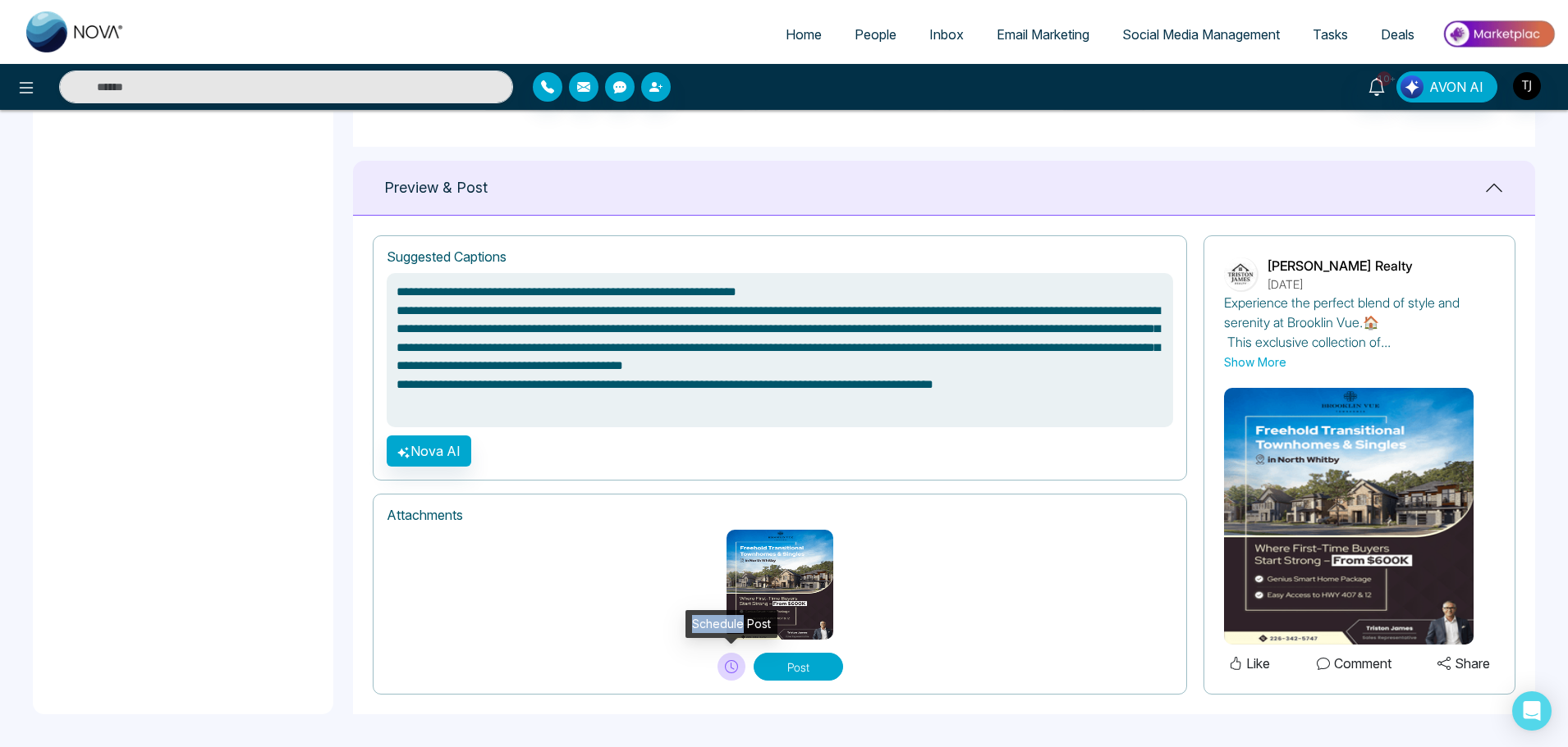
click at [685, 625] on div "Schedule Post" at bounding box center [731, 624] width 92 height 28
drag, startPoint x: 690, startPoint y: 623, endPoint x: 770, endPoint y: 622, distance: 80.0
click at [770, 622] on div "Schedule Post" at bounding box center [731, 624] width 92 height 28
copy div "Schedule Post"
type textarea "**********"
